Goal: Information Seeking & Learning: Learn about a topic

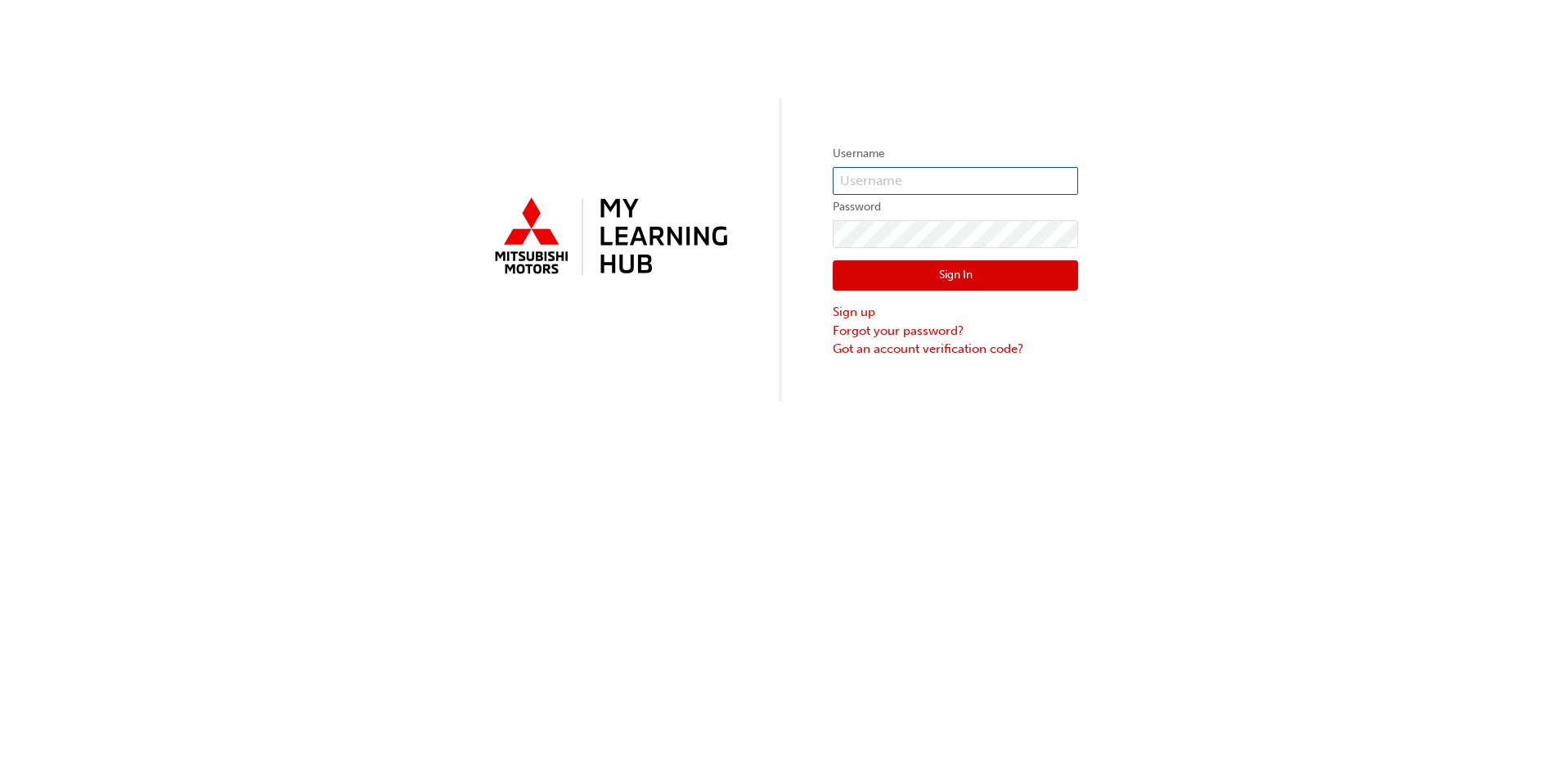
type input "0005955119"
click at [1008, 266] on button "Sign In" at bounding box center [955, 275] width 245 height 31
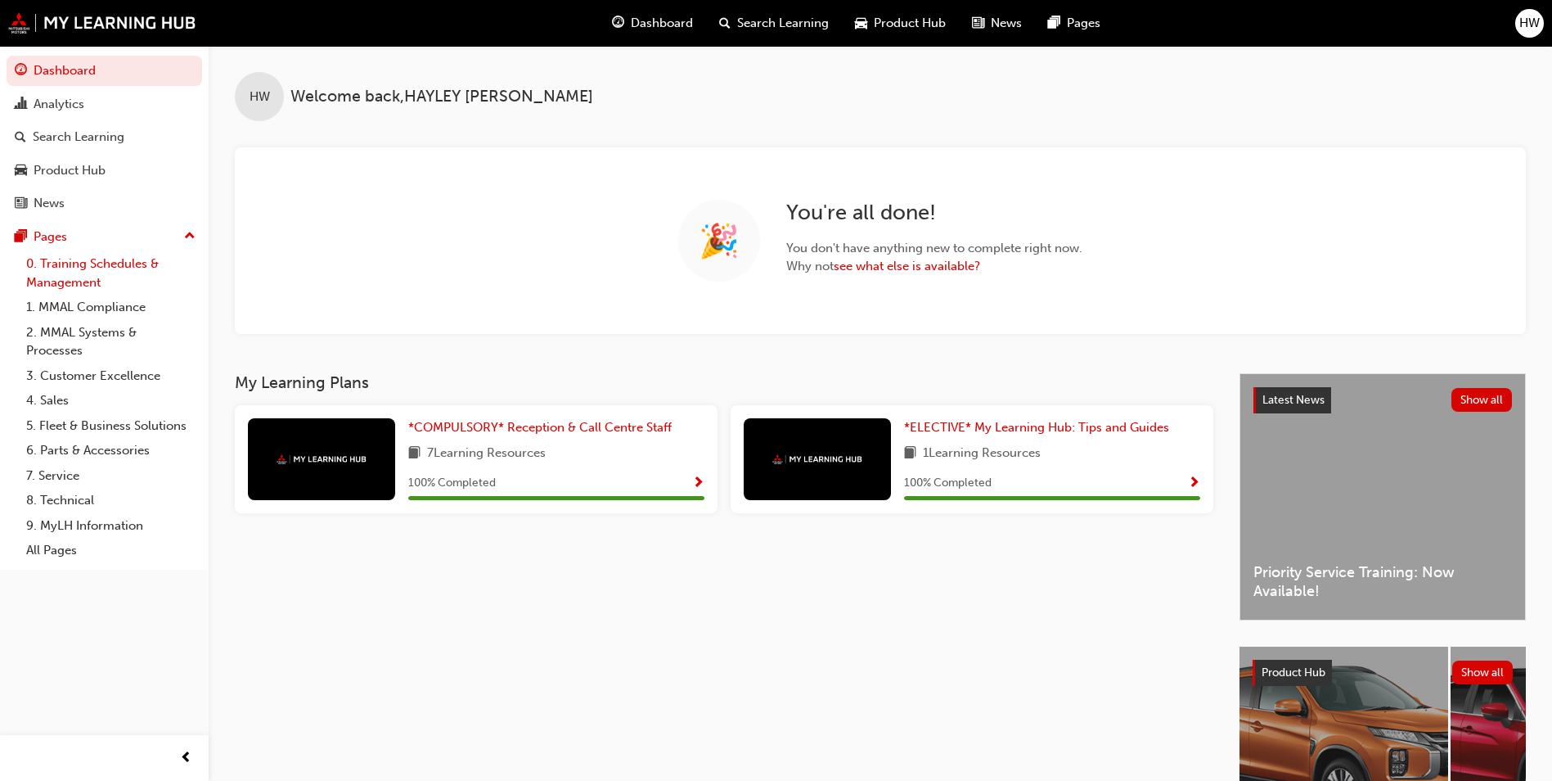
click at [88, 278] on link "0. Training Schedules & Management" at bounding box center [111, 272] width 182 height 43
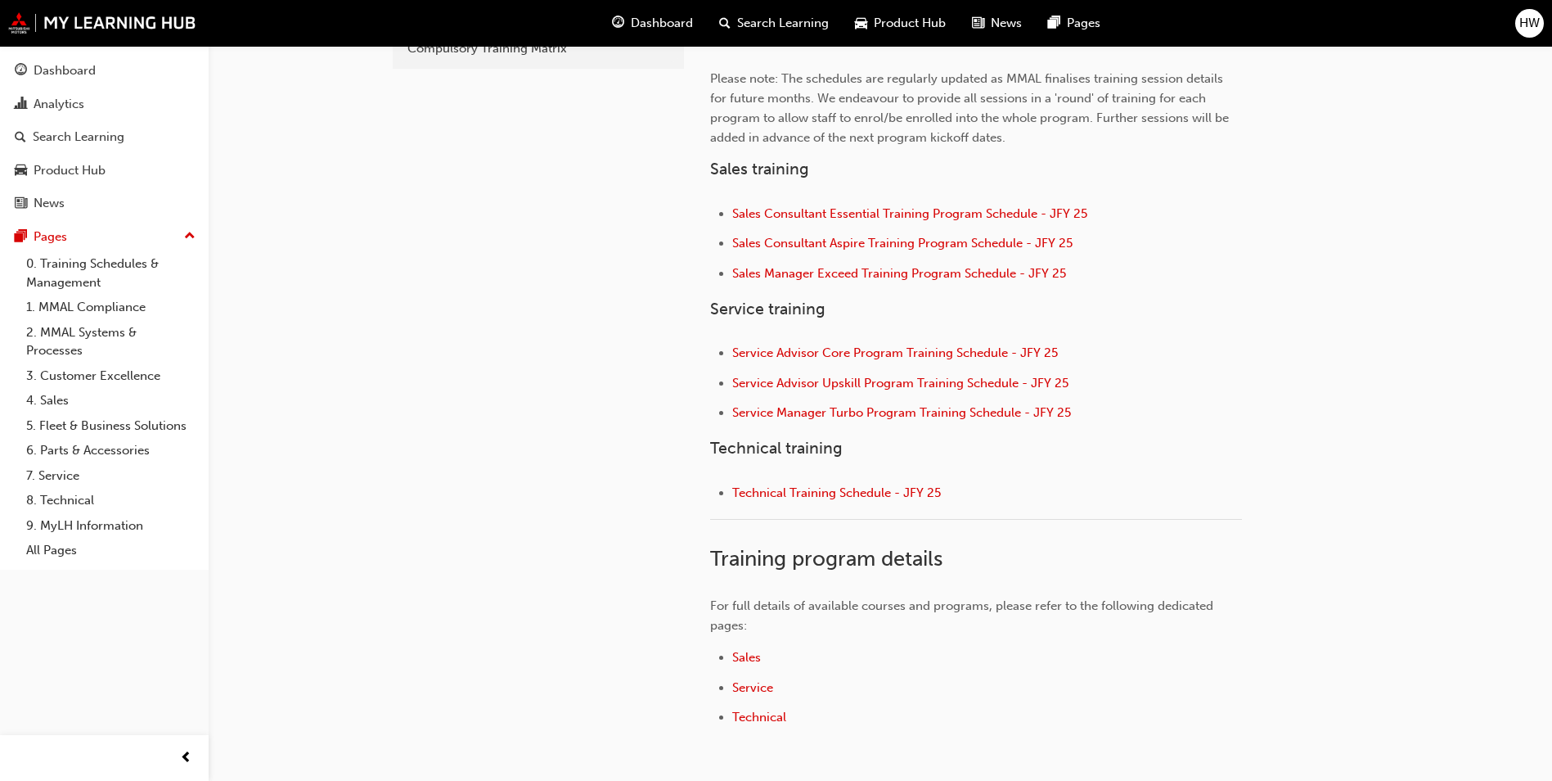
scroll to position [573, 0]
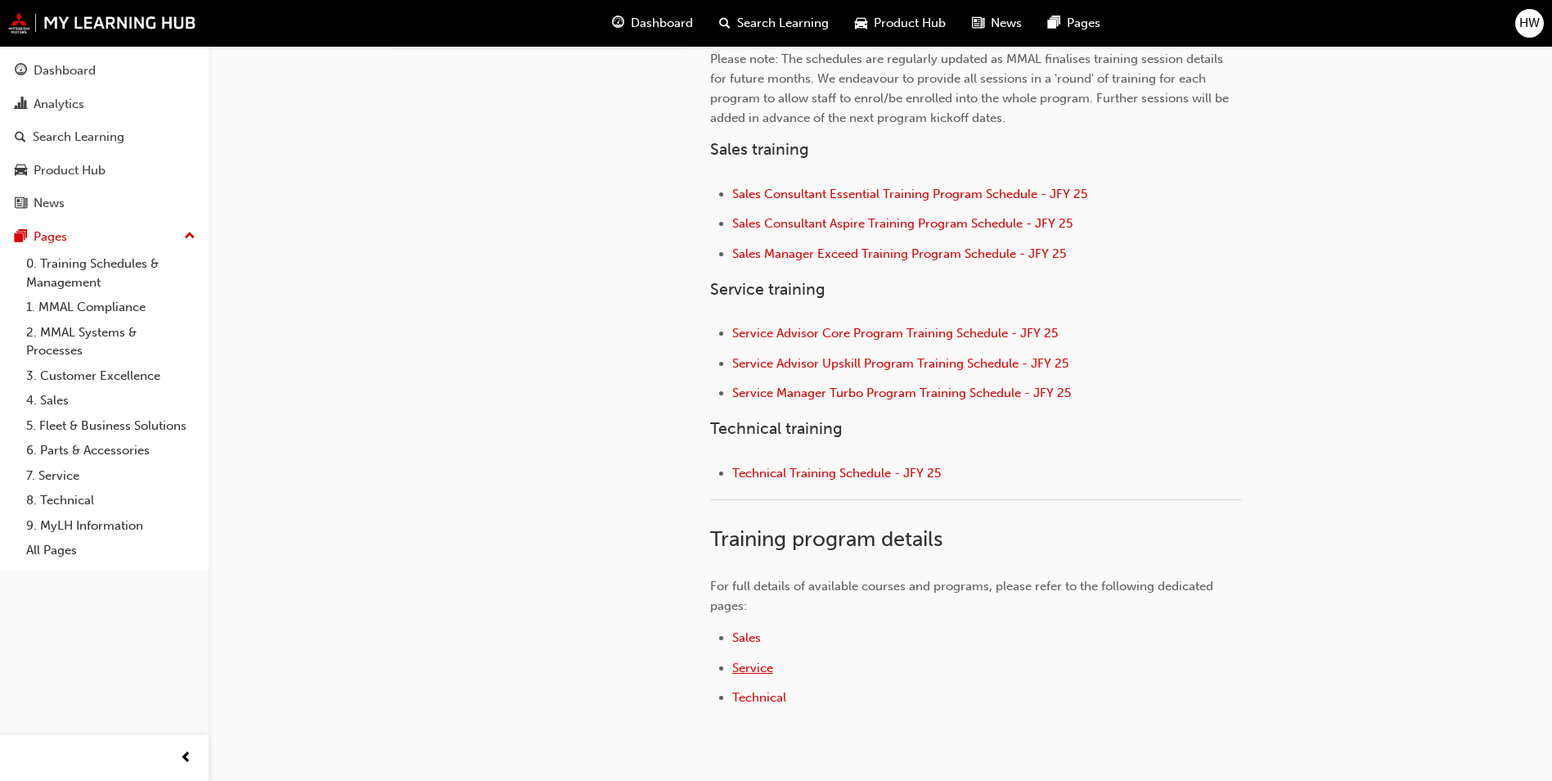
click at [745, 664] on span "Service" at bounding box center [752, 667] width 41 height 15
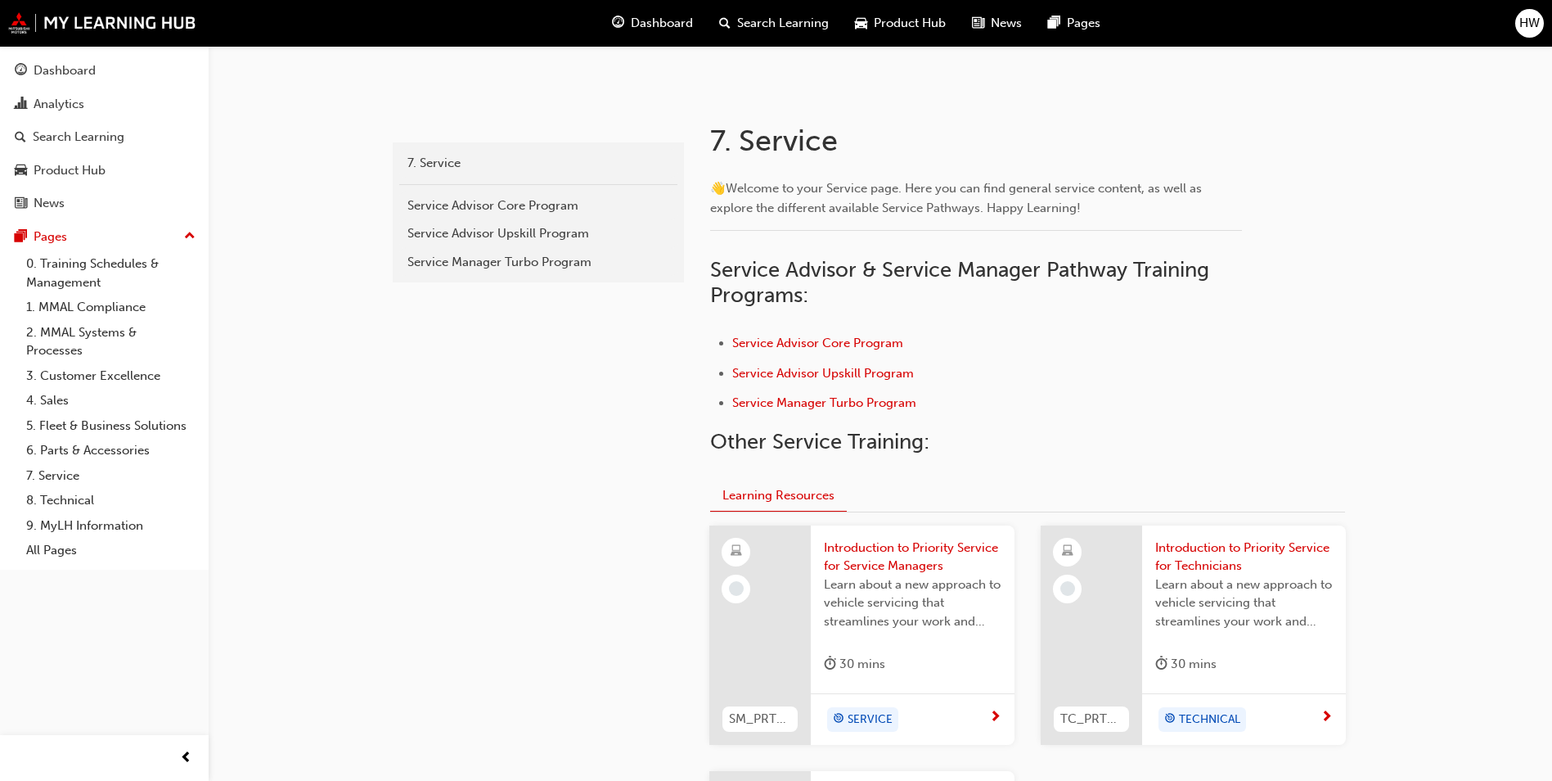
scroll to position [245, 0]
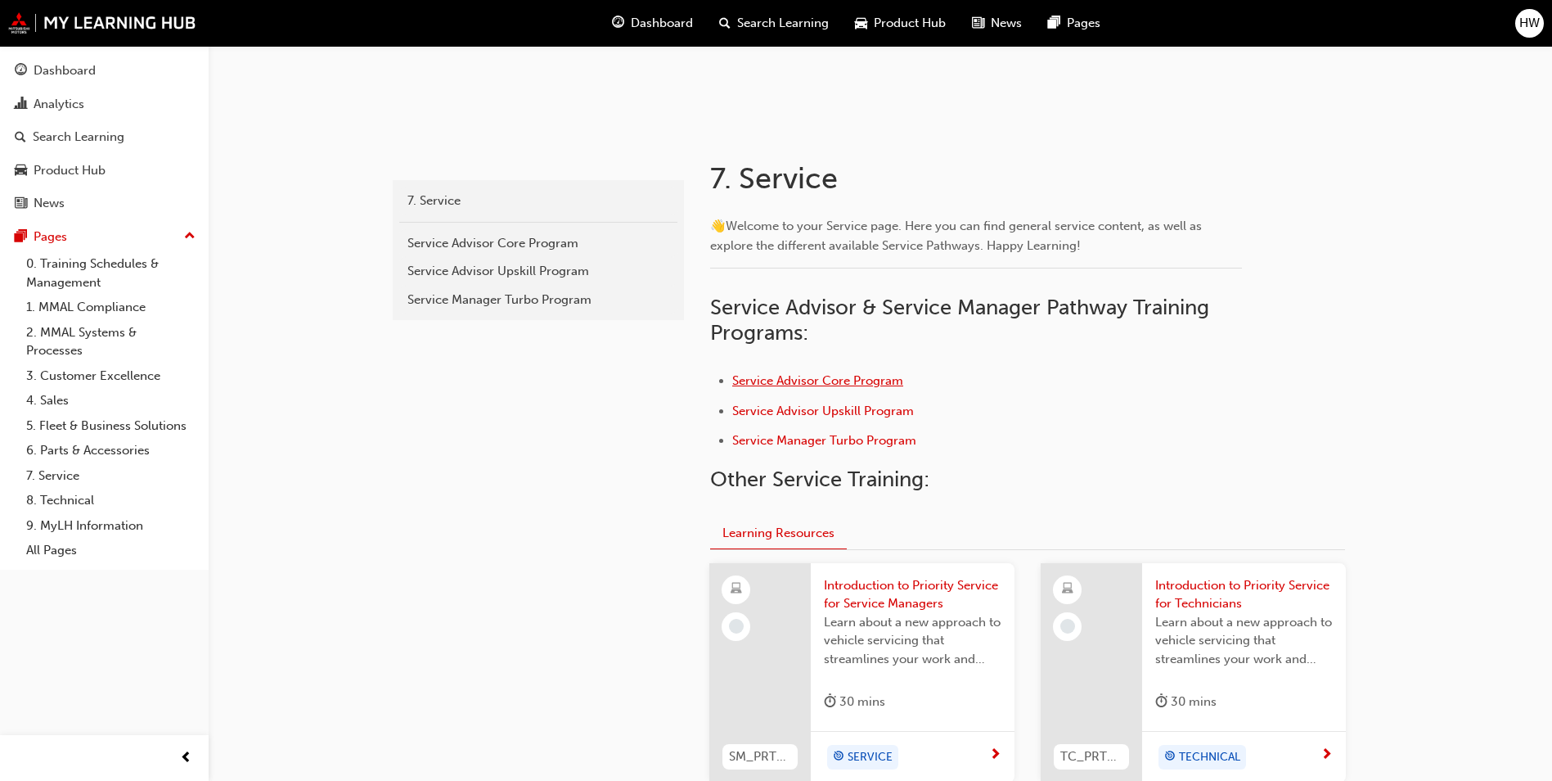
click at [853, 378] on span "Service Advisor Core Program" at bounding box center [817, 380] width 171 height 15
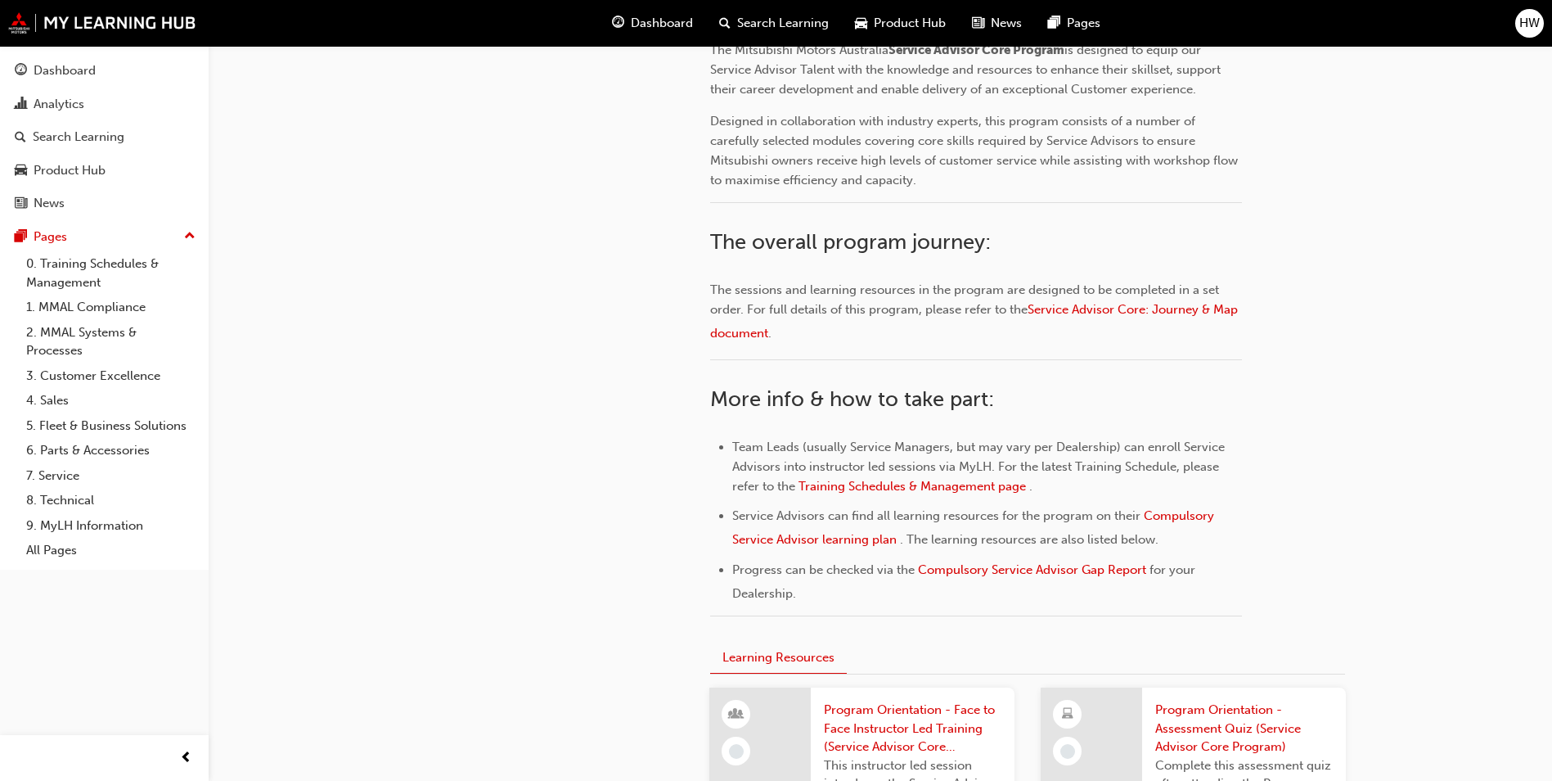
scroll to position [573, 0]
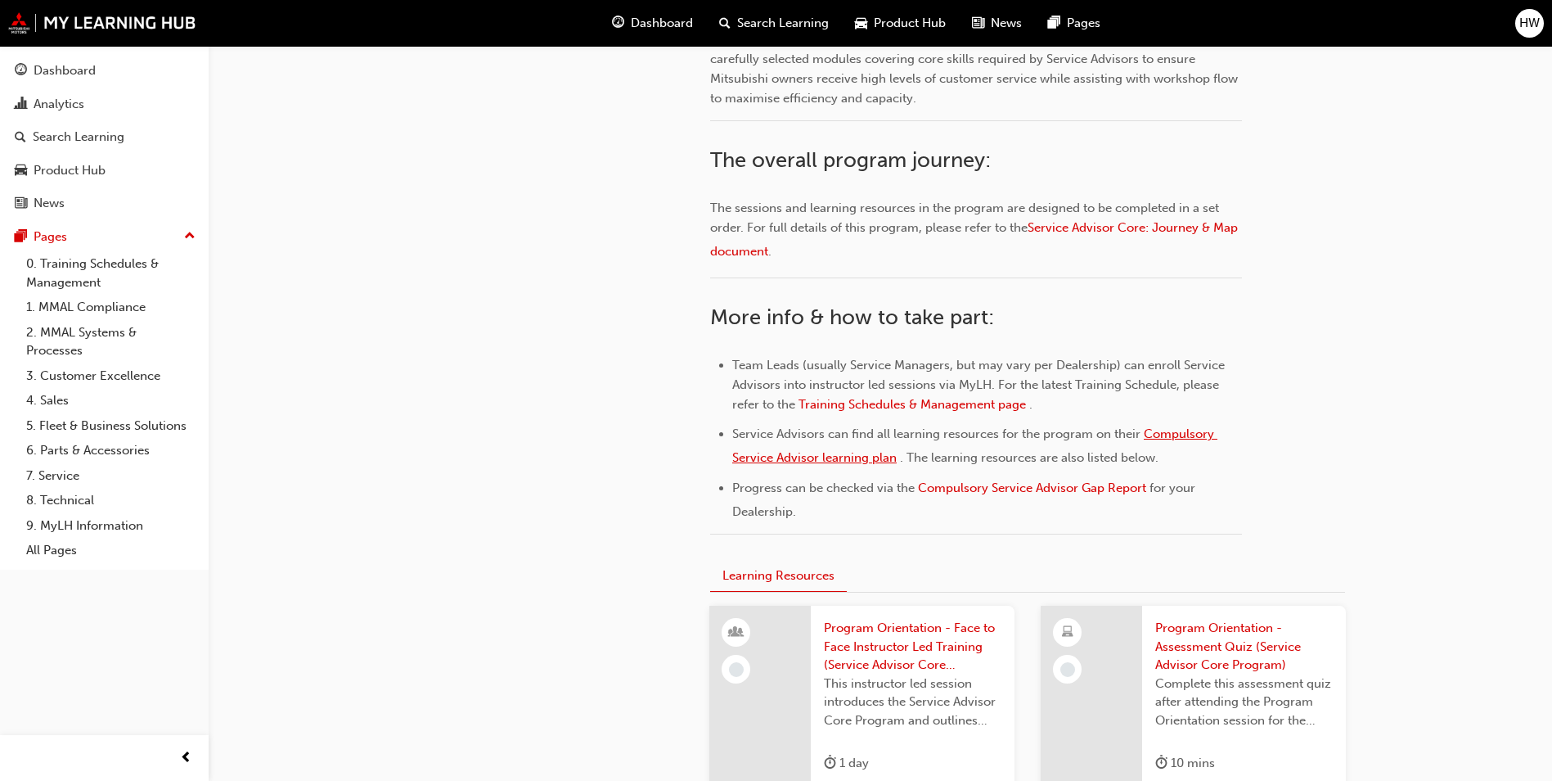
click at [1190, 436] on span "Compulsory Service Advisor learning plan" at bounding box center [974, 445] width 485 height 38
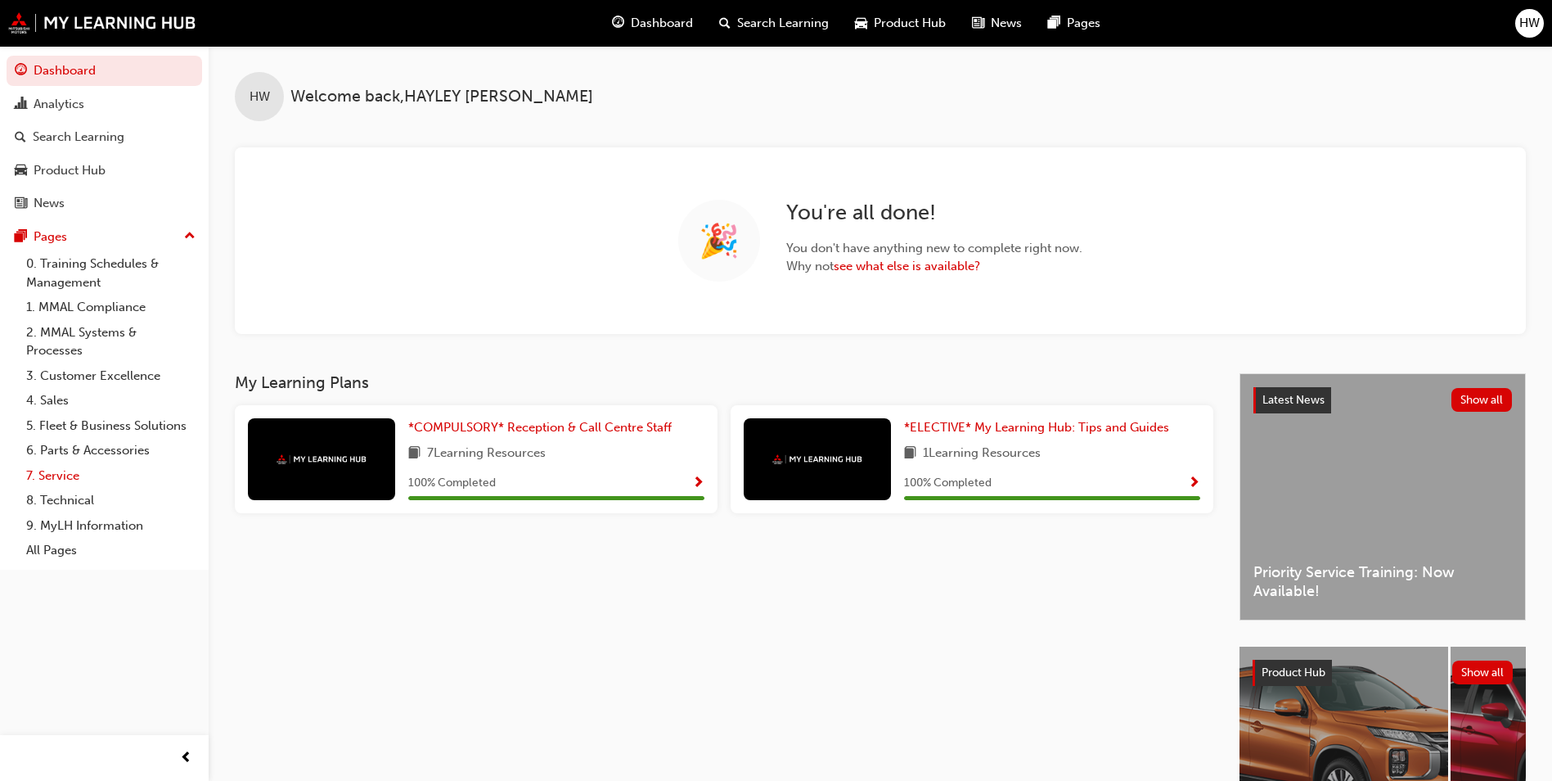
click at [60, 466] on link "7. Service" at bounding box center [111, 475] width 182 height 25
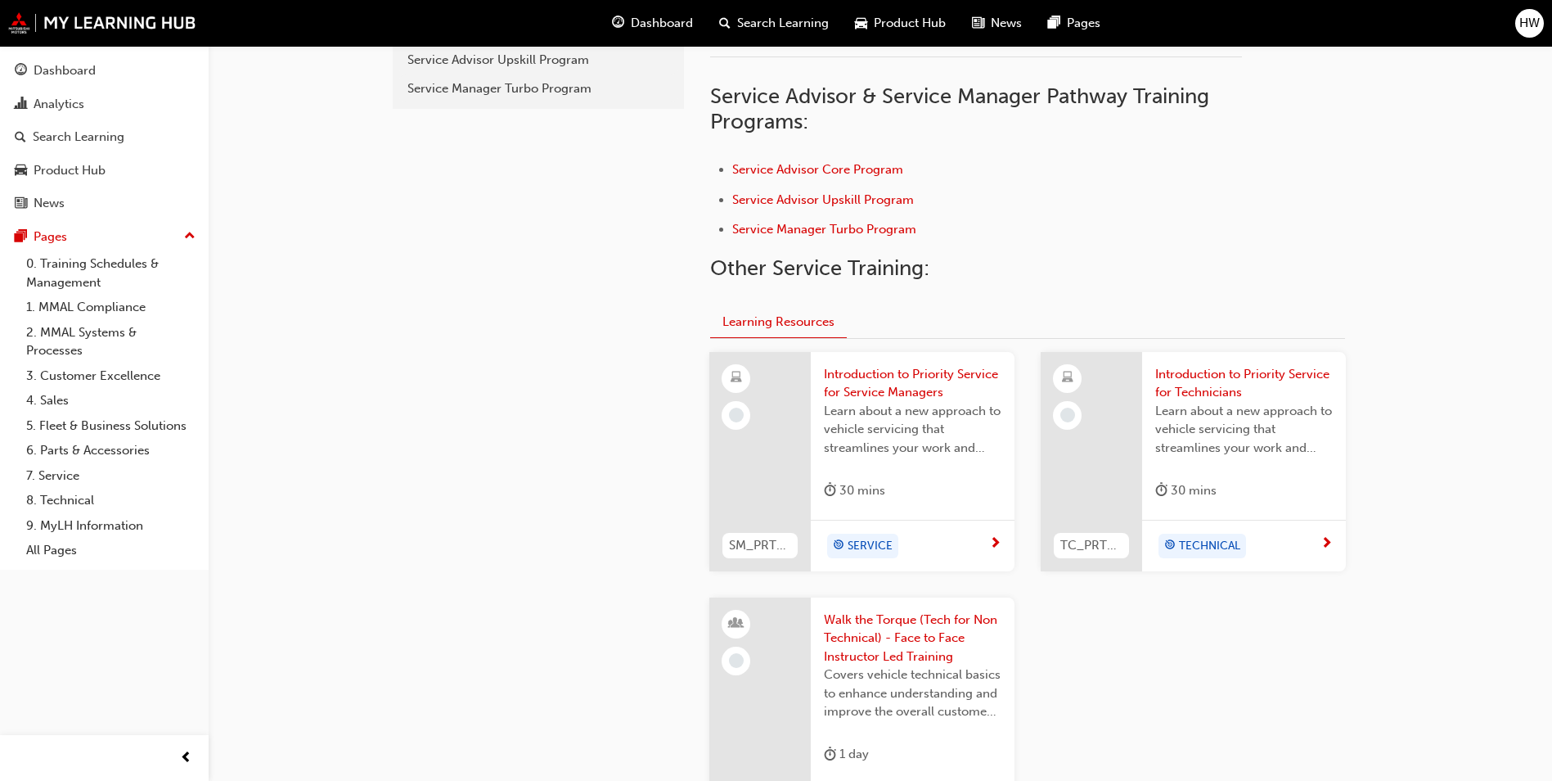
scroll to position [491, 0]
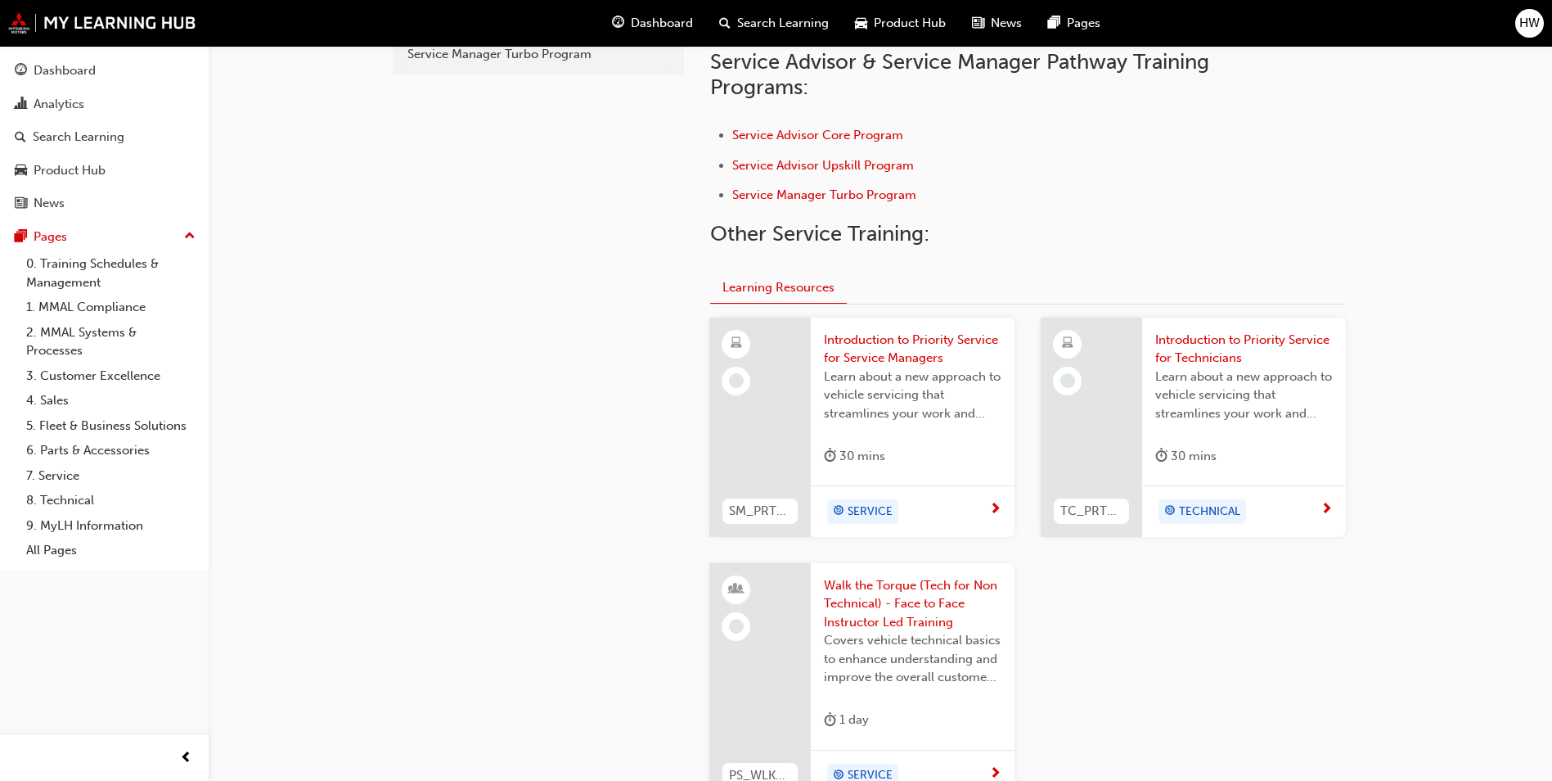
click at [866, 395] on span "Learn about a new approach to vehicle servicing that streamlines your work and …" at bounding box center [913, 395] width 178 height 56
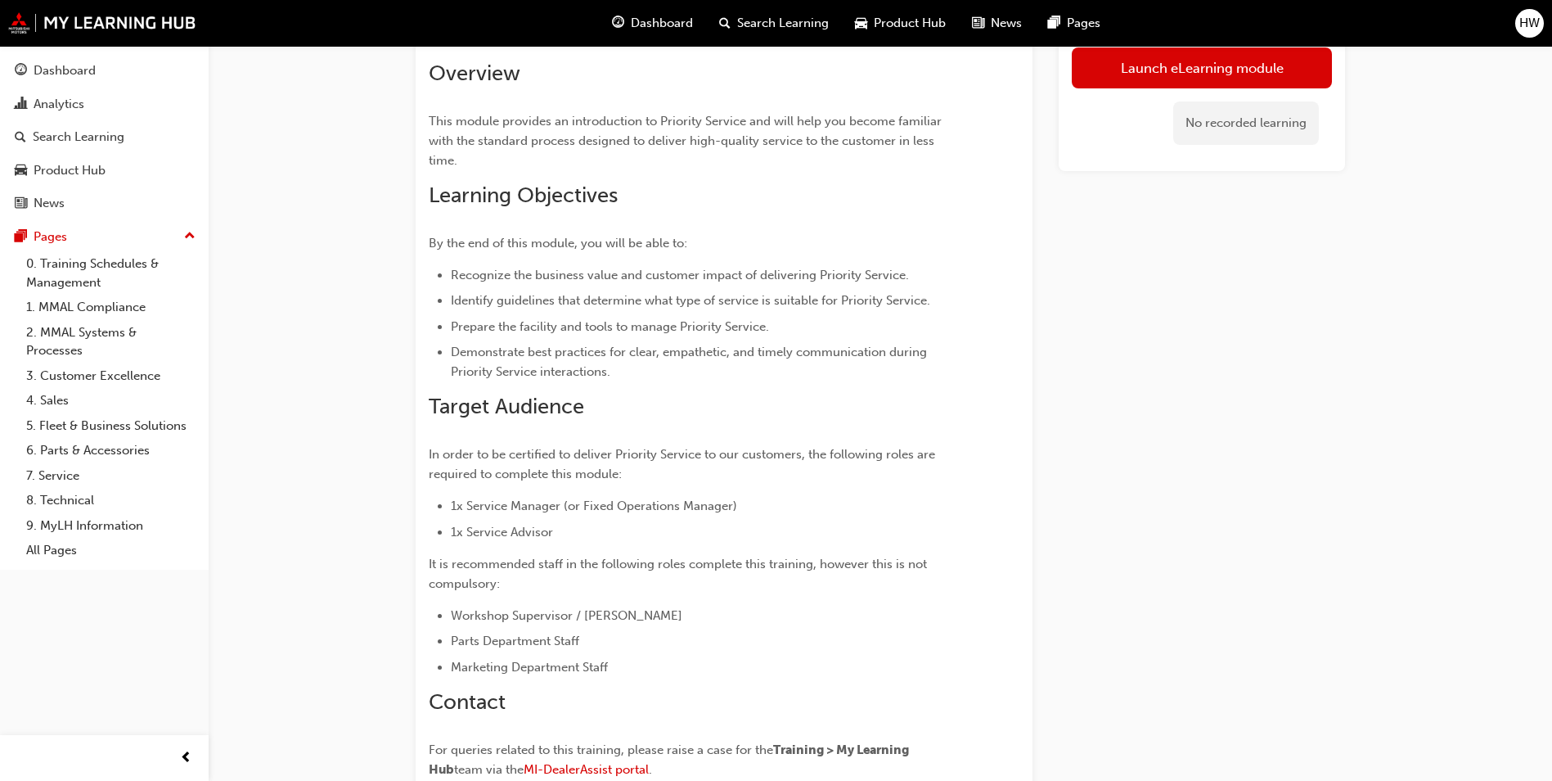
scroll to position [82, 0]
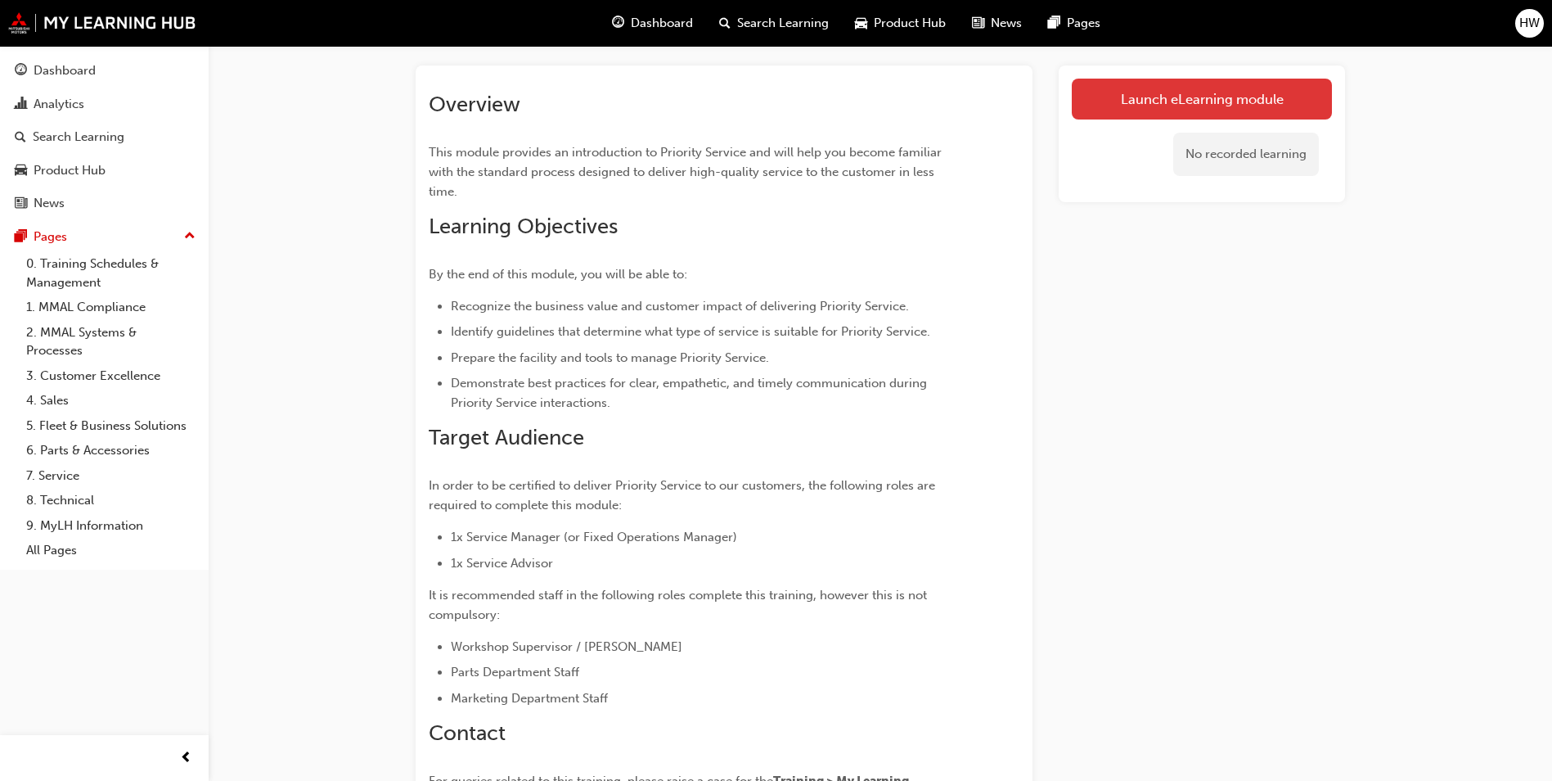
click at [1263, 110] on link "Launch eLearning module" at bounding box center [1202, 99] width 260 height 41
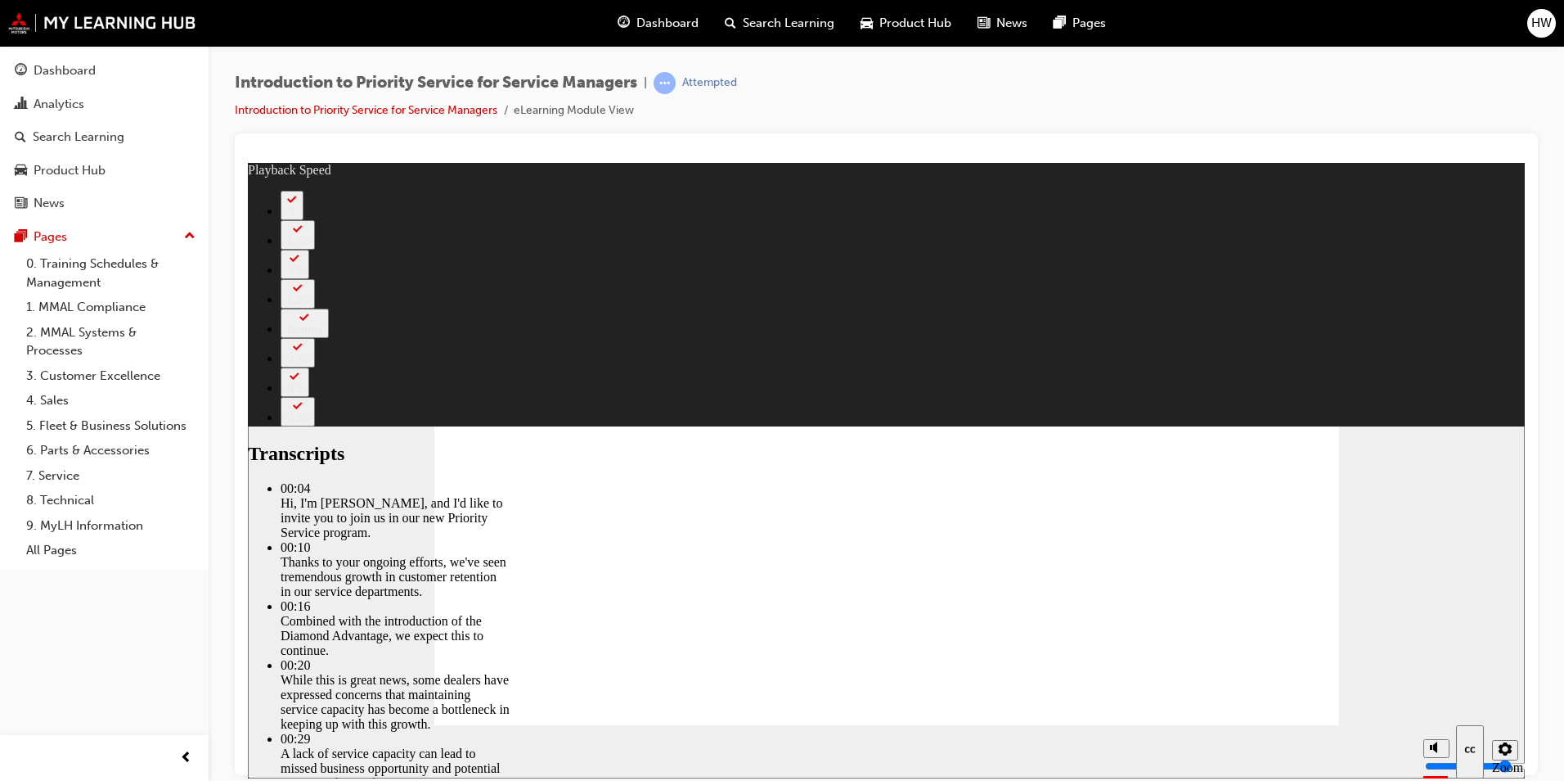
type input "127"
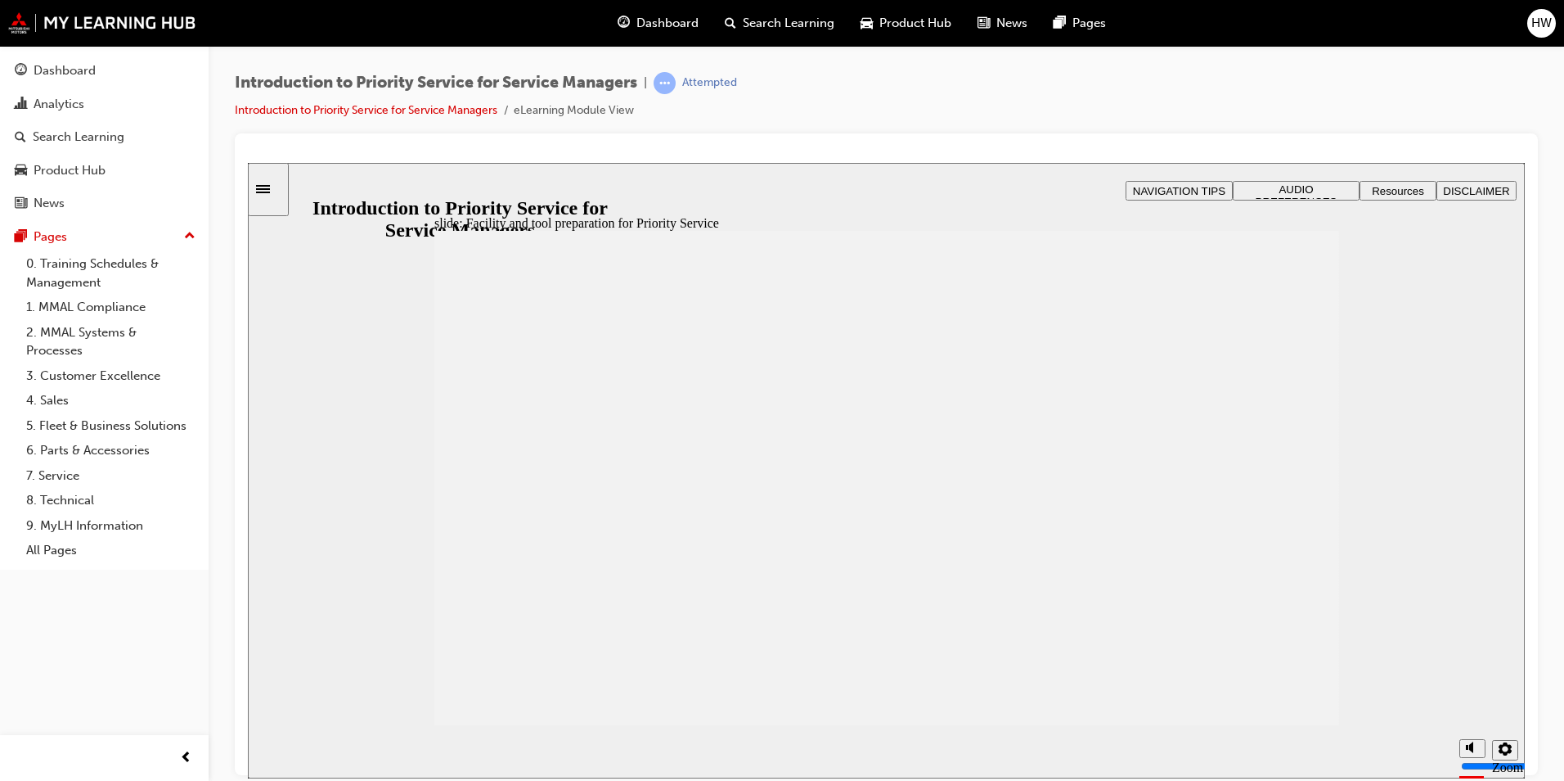
drag, startPoint x: 999, startPoint y: 713, endPoint x: 1042, endPoint y: 712, distance: 42.6
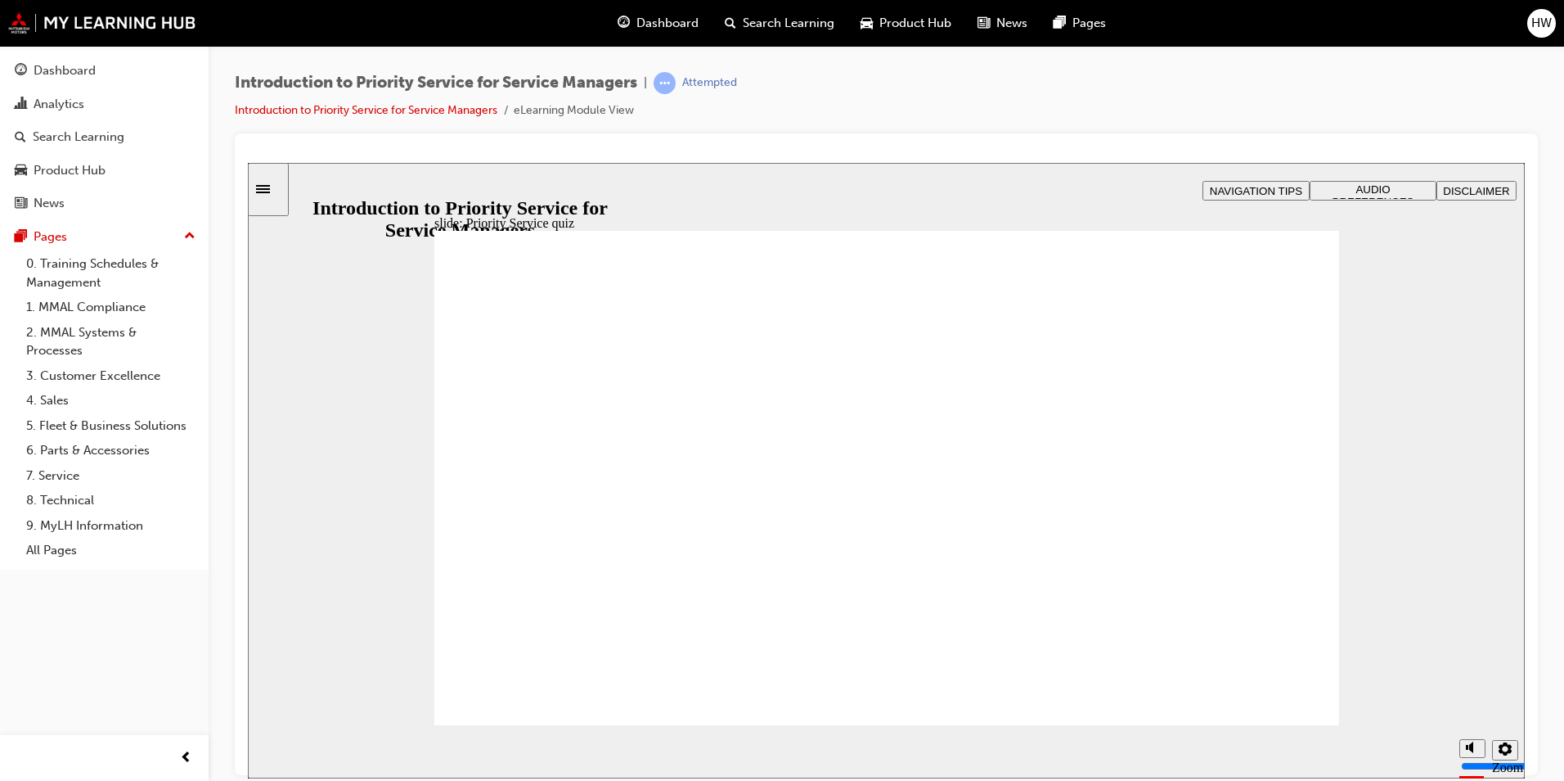
radio input "true"
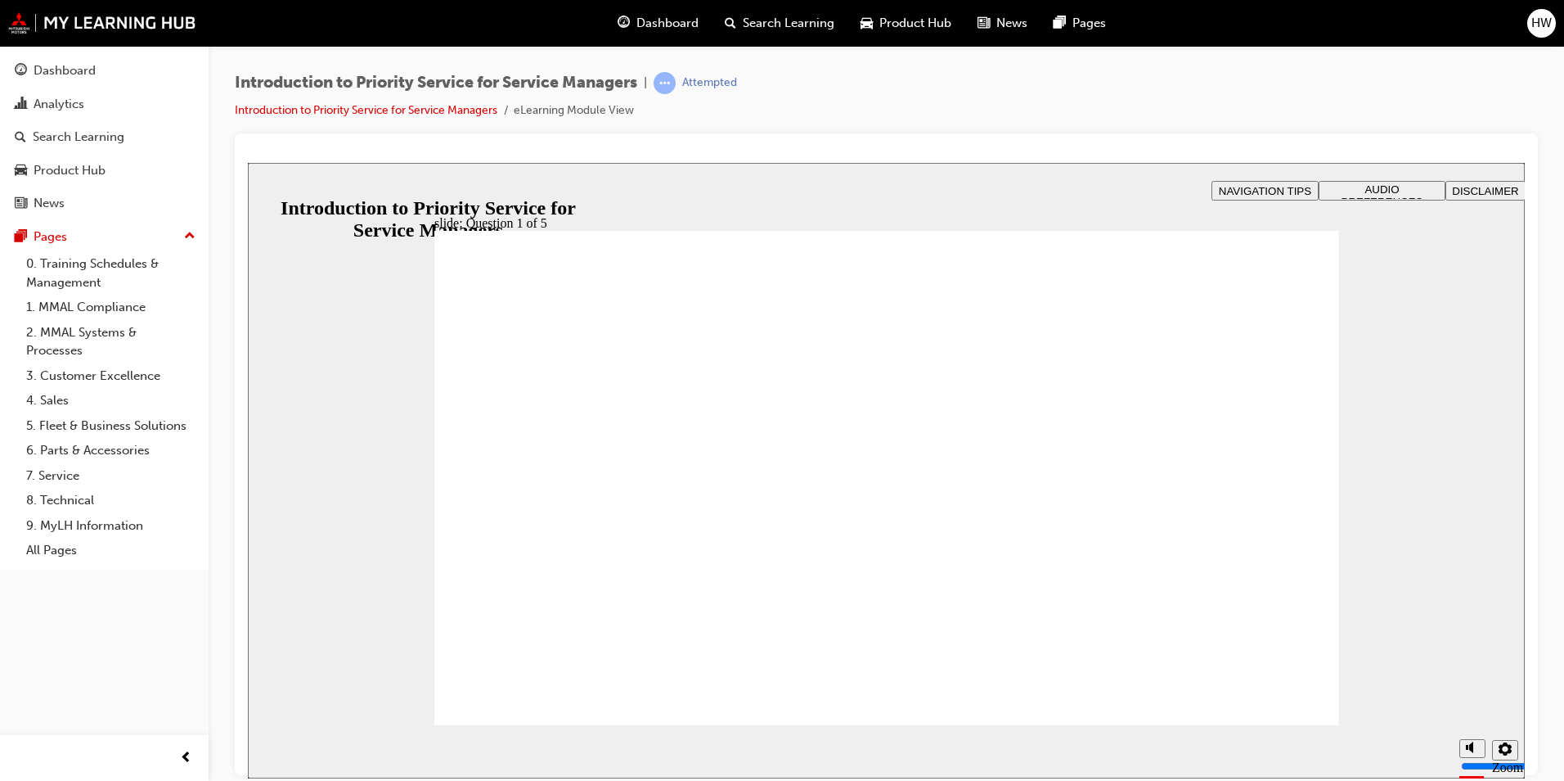
drag, startPoint x: 884, startPoint y: 416, endPoint x: 552, endPoint y: 511, distance: 345.7
drag, startPoint x: 524, startPoint y: 604, endPoint x: 890, endPoint y: 497, distance: 381.7
drag, startPoint x: 924, startPoint y: 624, endPoint x: 745, endPoint y: 514, distance: 210.5
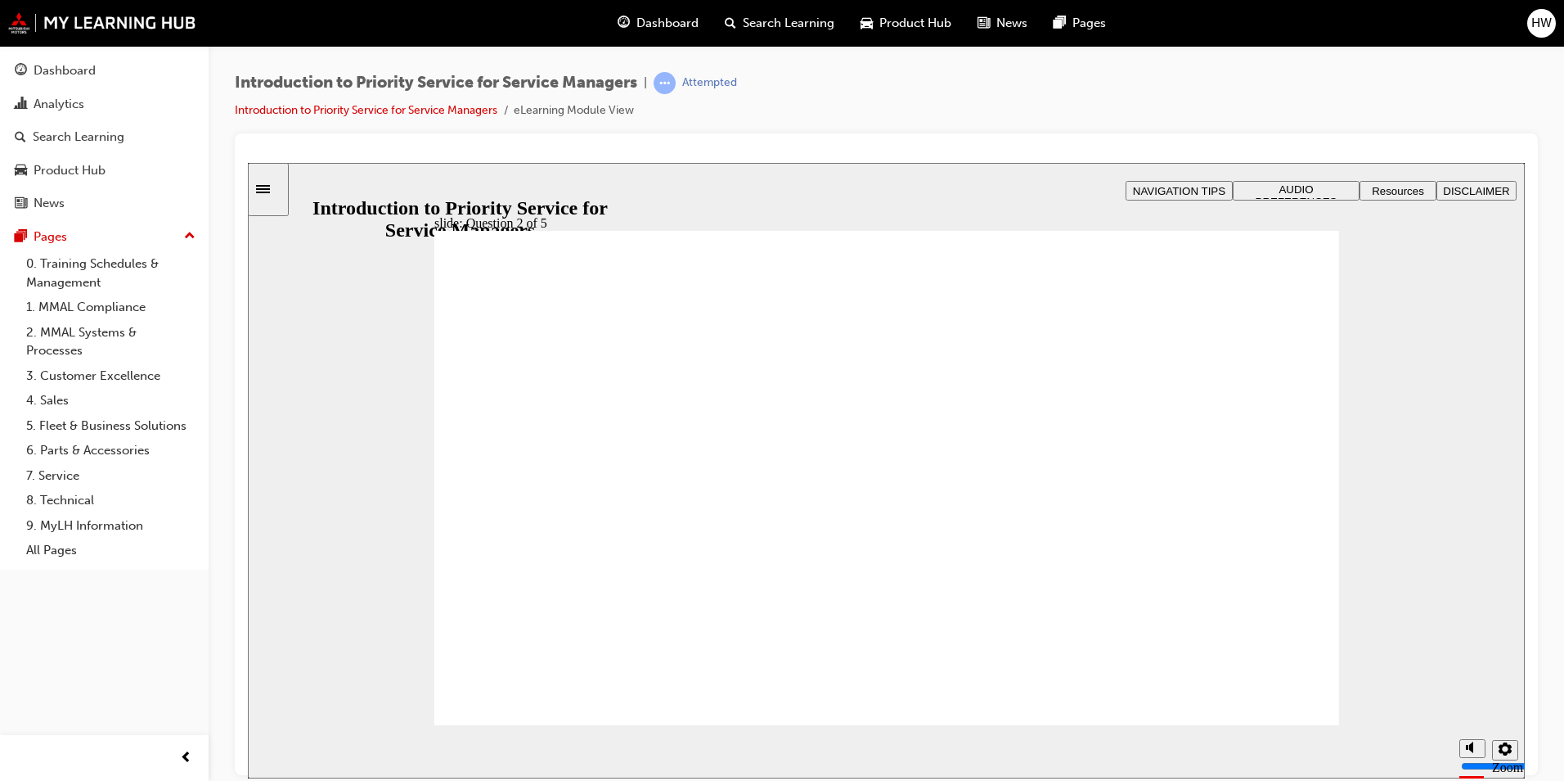
drag, startPoint x: 1096, startPoint y: 618, endPoint x: 1266, endPoint y: 499, distance: 207.4
drag, startPoint x: 1267, startPoint y: 615, endPoint x: 1082, endPoint y: 491, distance: 222.8
drag, startPoint x: 759, startPoint y: 629, endPoint x: 583, endPoint y: 506, distance: 215.0
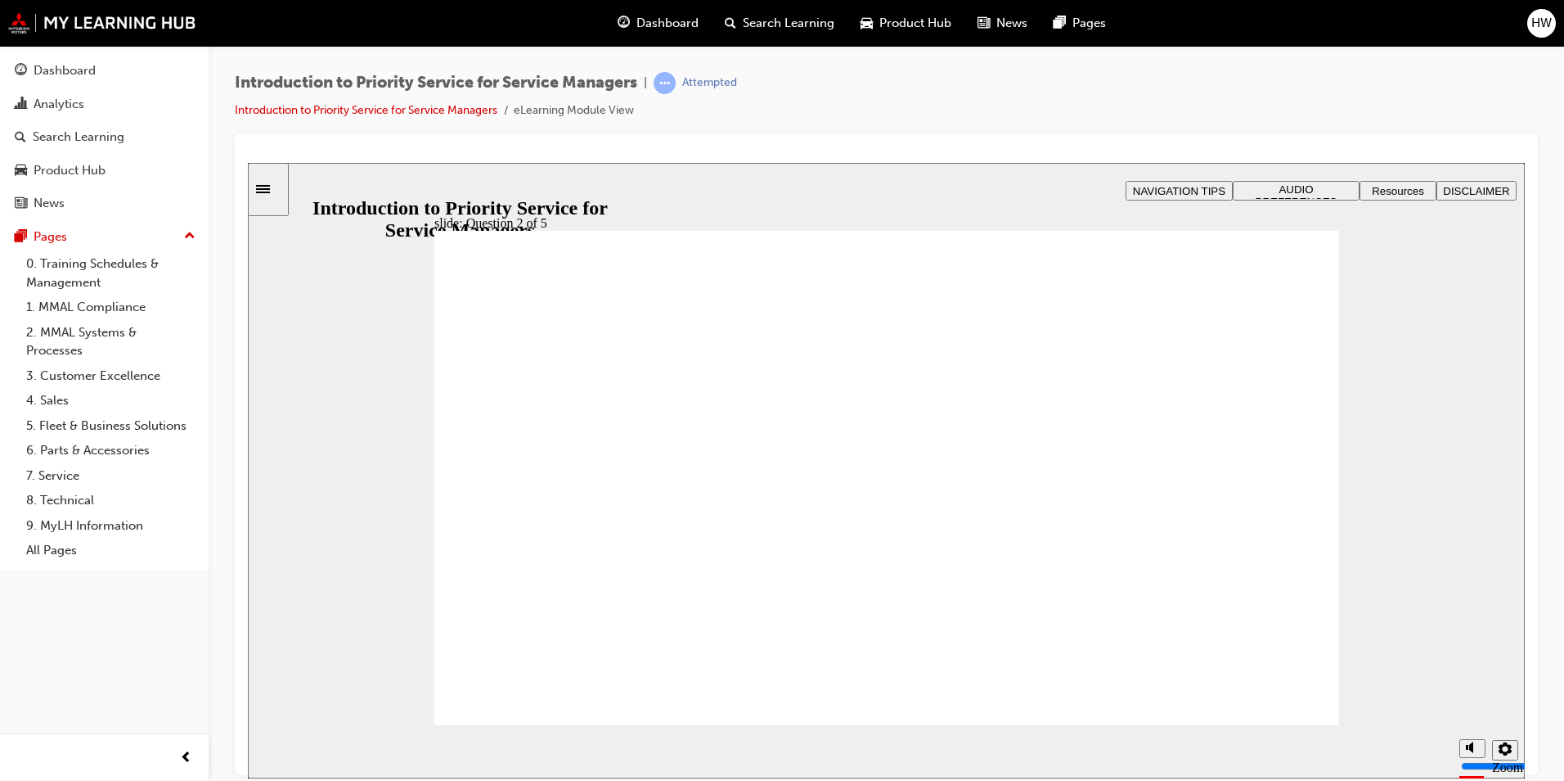
checkbox input "true"
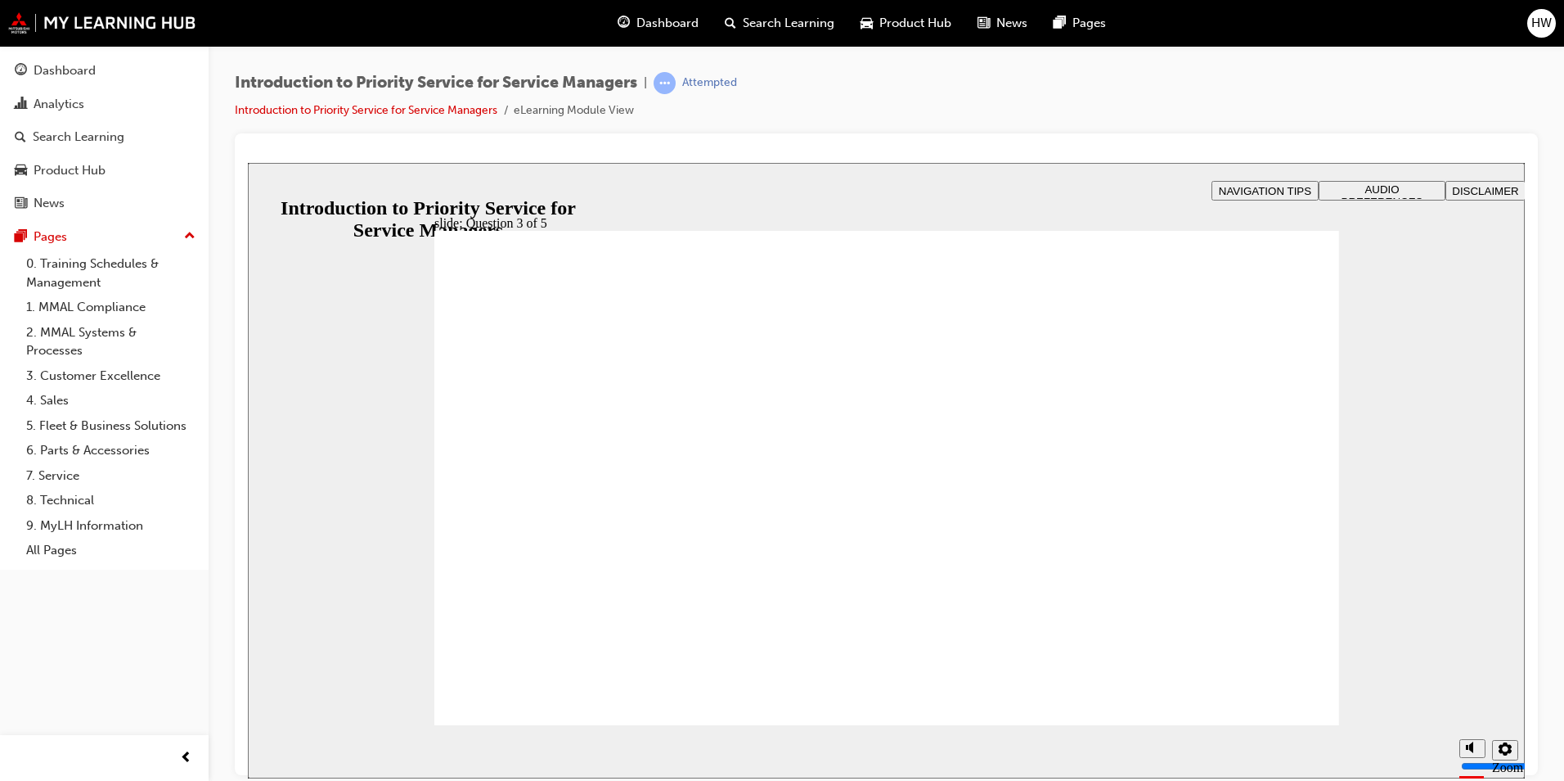
radio input "true"
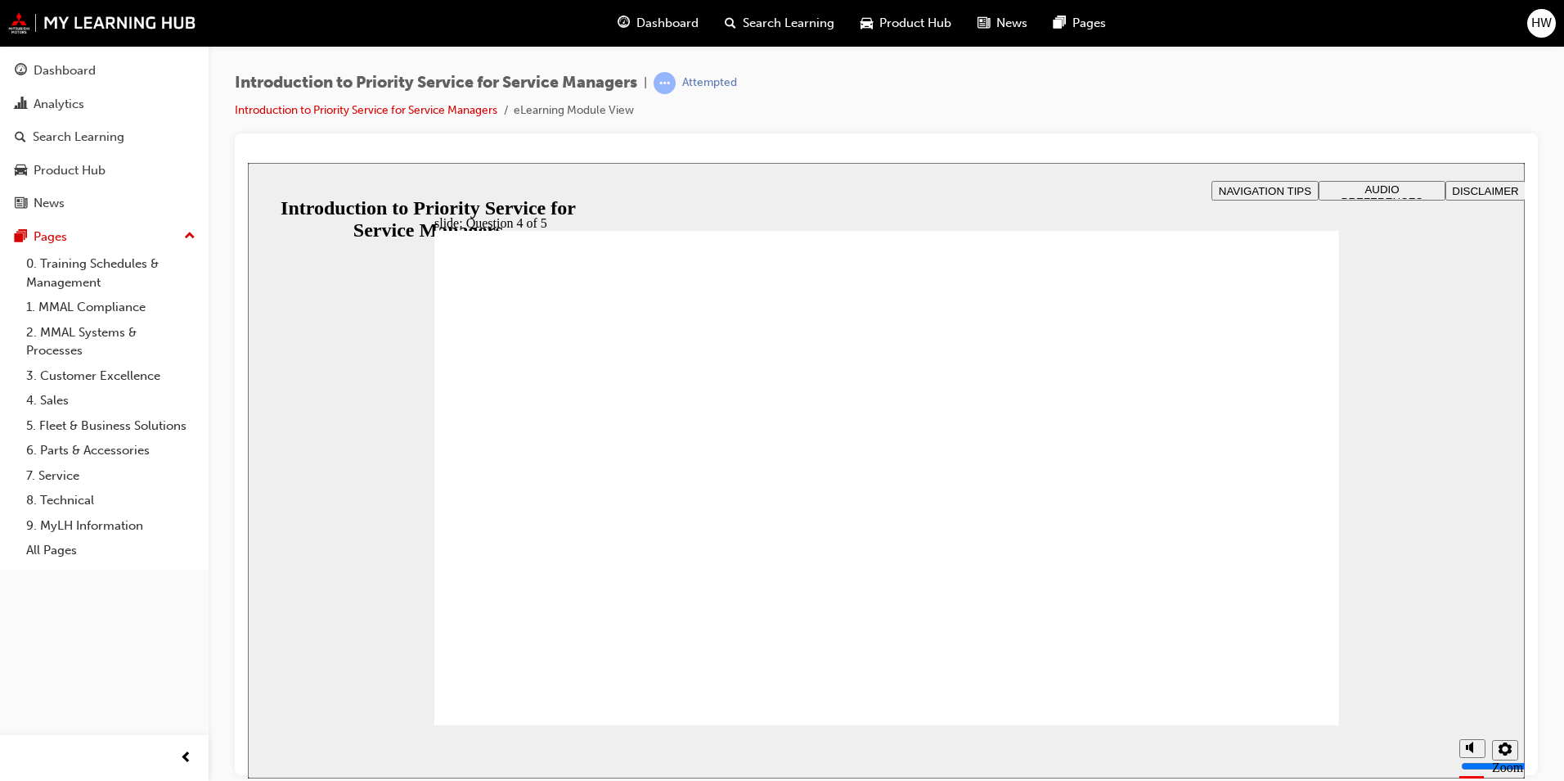
radio input "true"
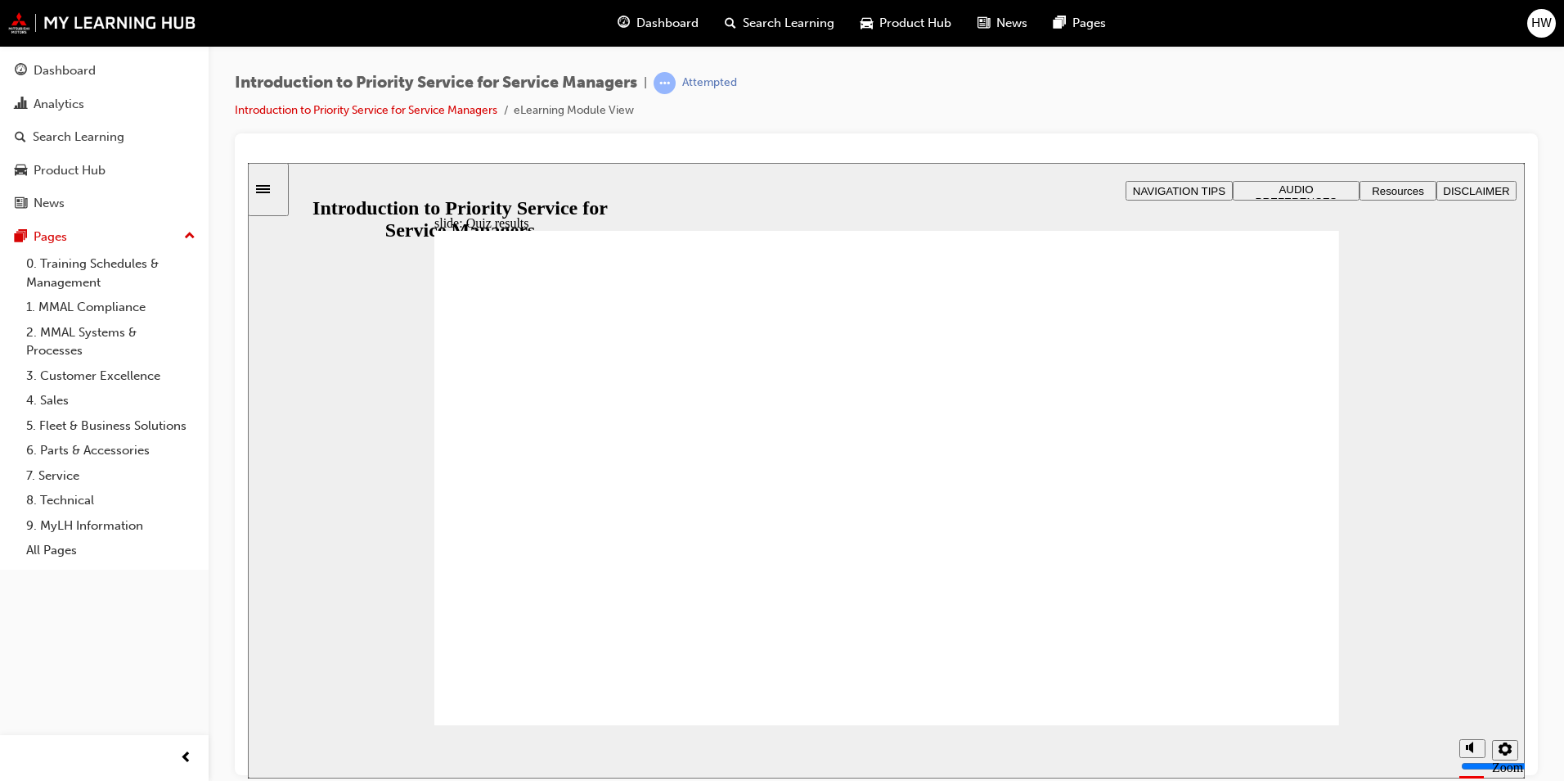
radio input "true"
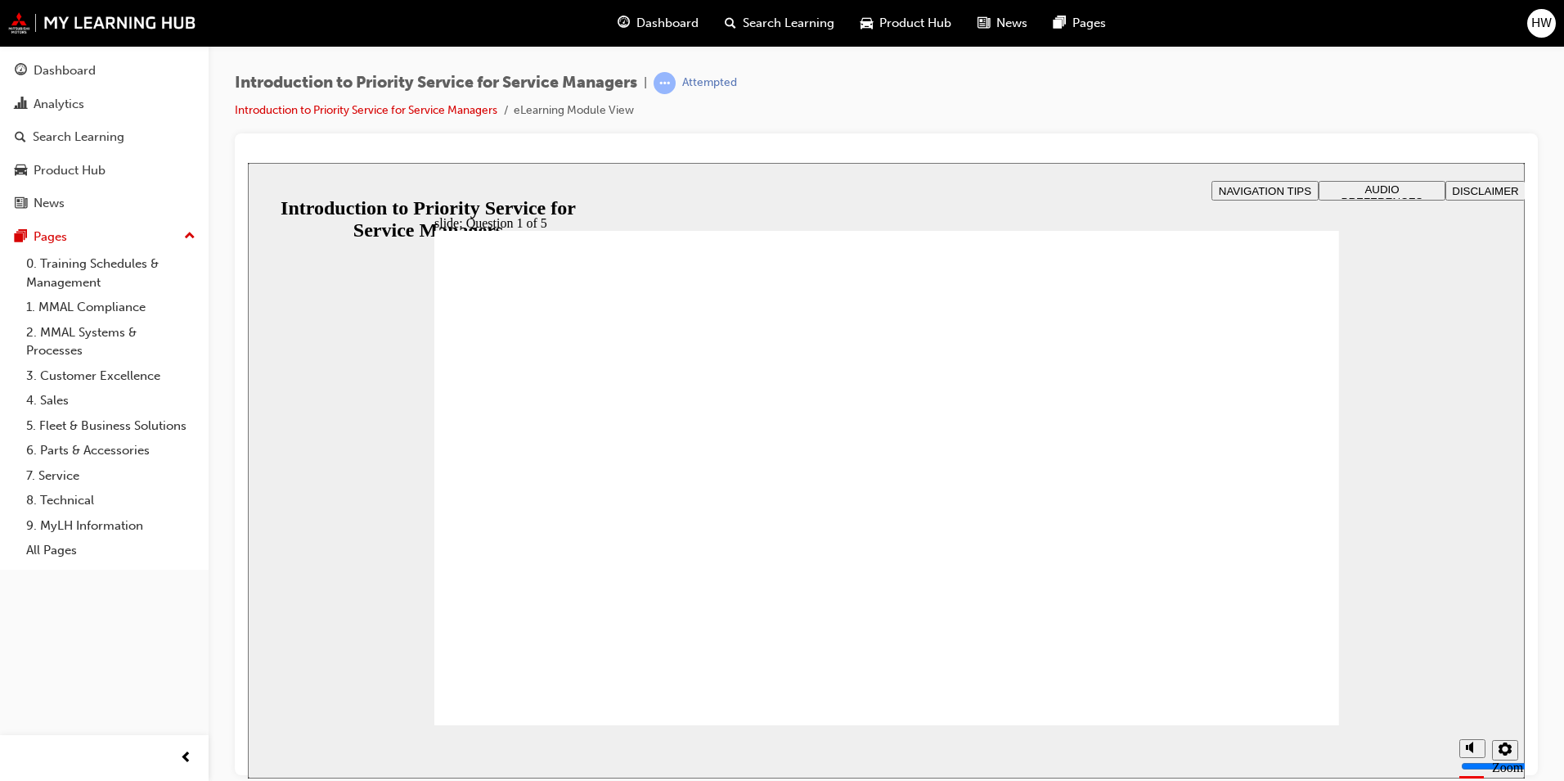
drag, startPoint x: 538, startPoint y: 614, endPoint x: 928, endPoint y: 498, distance: 406.2
drag, startPoint x: 711, startPoint y: 628, endPoint x: 543, endPoint y: 514, distance: 202.6
drag, startPoint x: 909, startPoint y: 639, endPoint x: 727, endPoint y: 499, distance: 229.9
drag, startPoint x: 1100, startPoint y: 613, endPoint x: 1287, endPoint y: 484, distance: 226.5
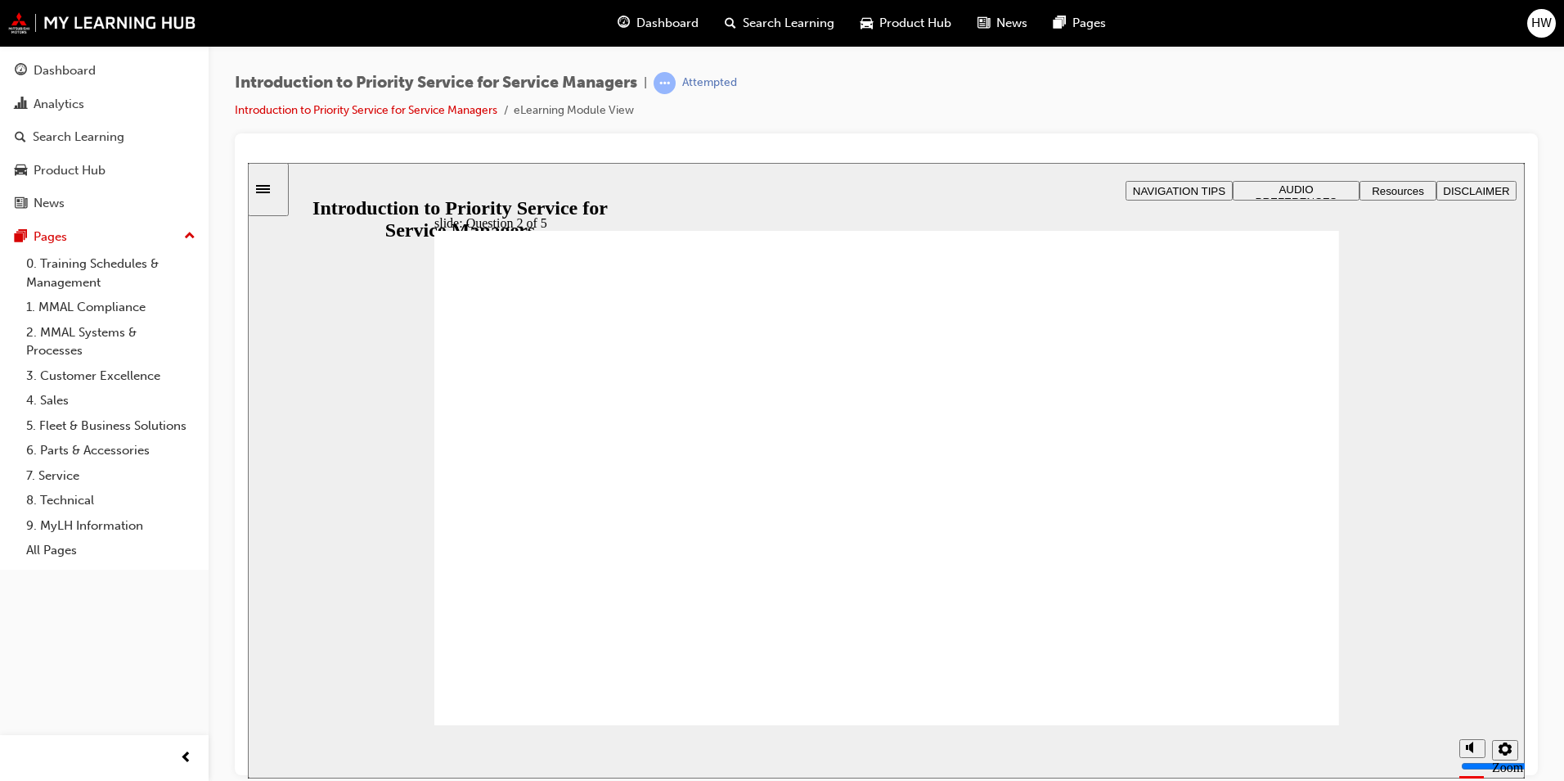
drag, startPoint x: 1272, startPoint y: 590, endPoint x: 1109, endPoint y: 485, distance: 193.6
checkbox input "true"
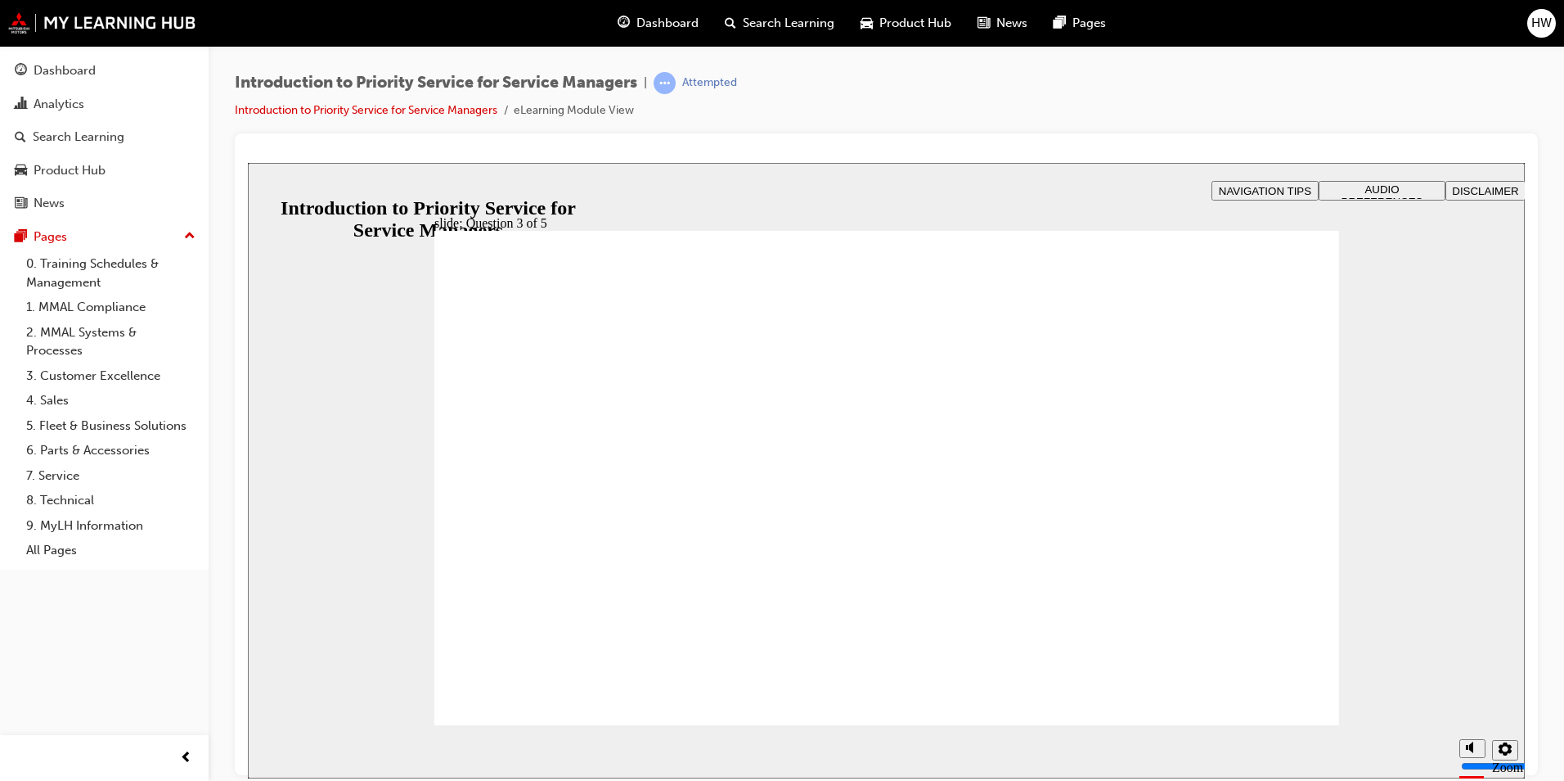
checkbox input "true"
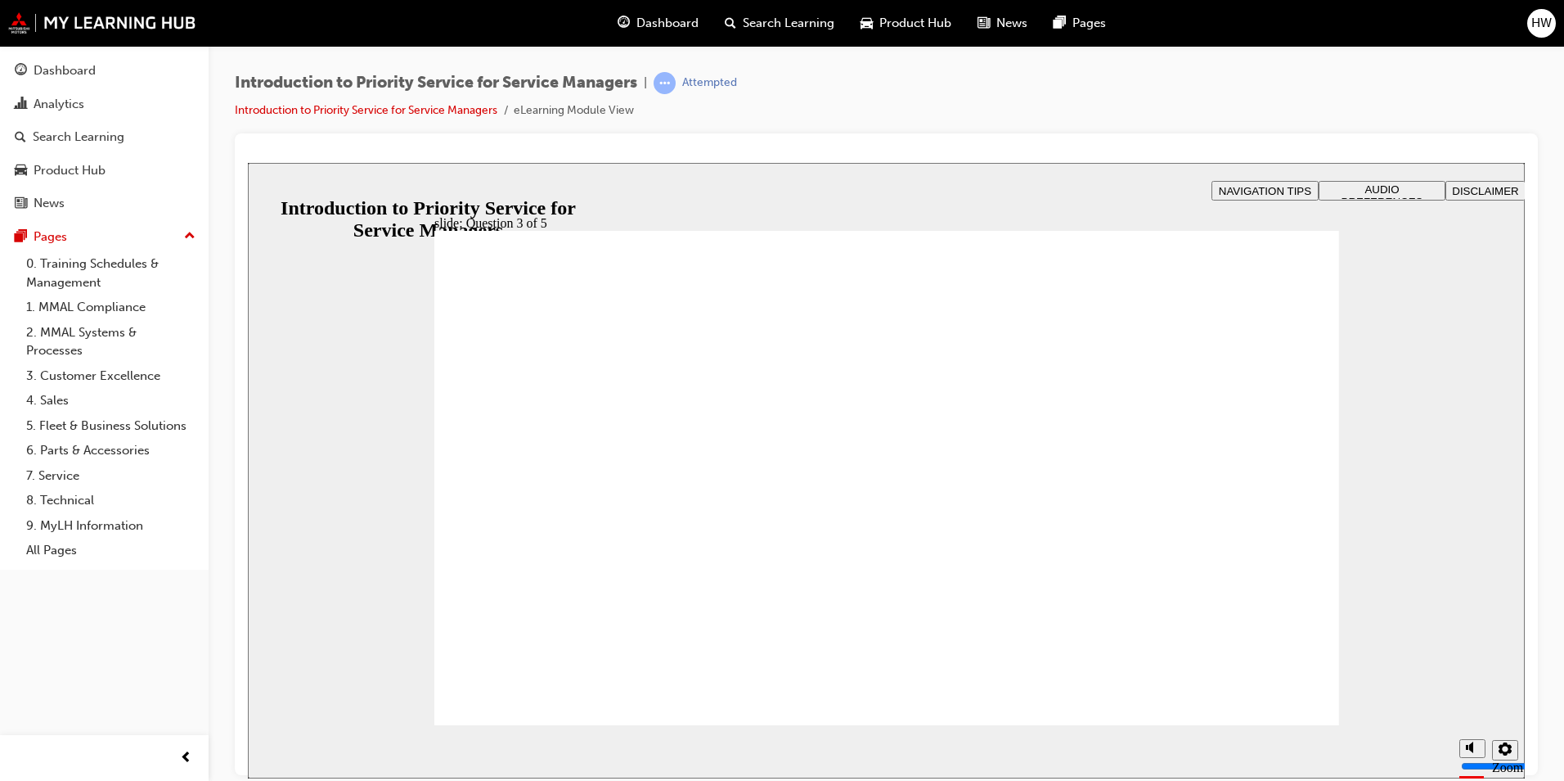
radio input "true"
